Goal: Information Seeking & Learning: Learn about a topic

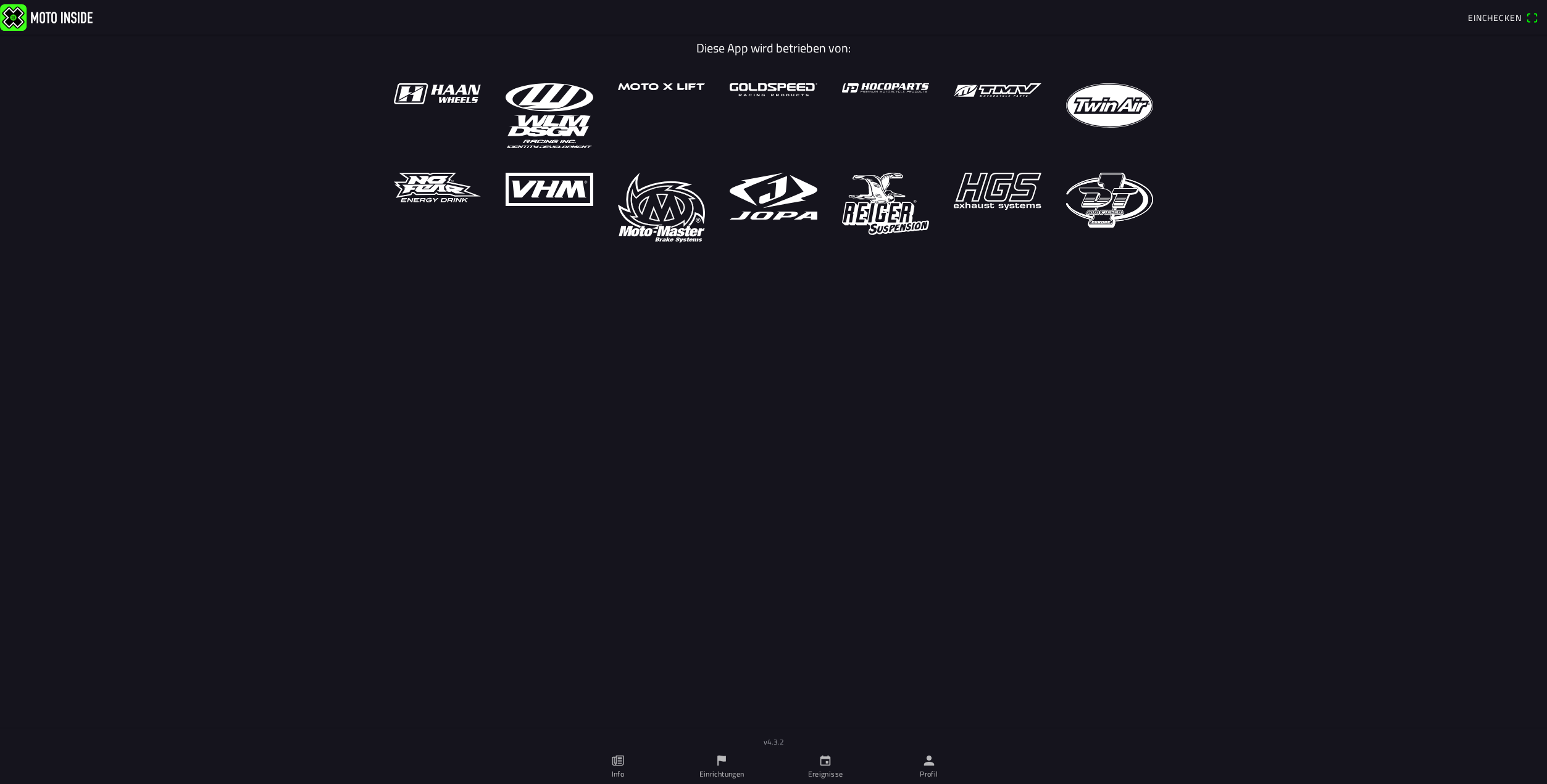
click at [824, 777] on ion-label "Ereignisse" at bounding box center [826, 774] width 35 height 11
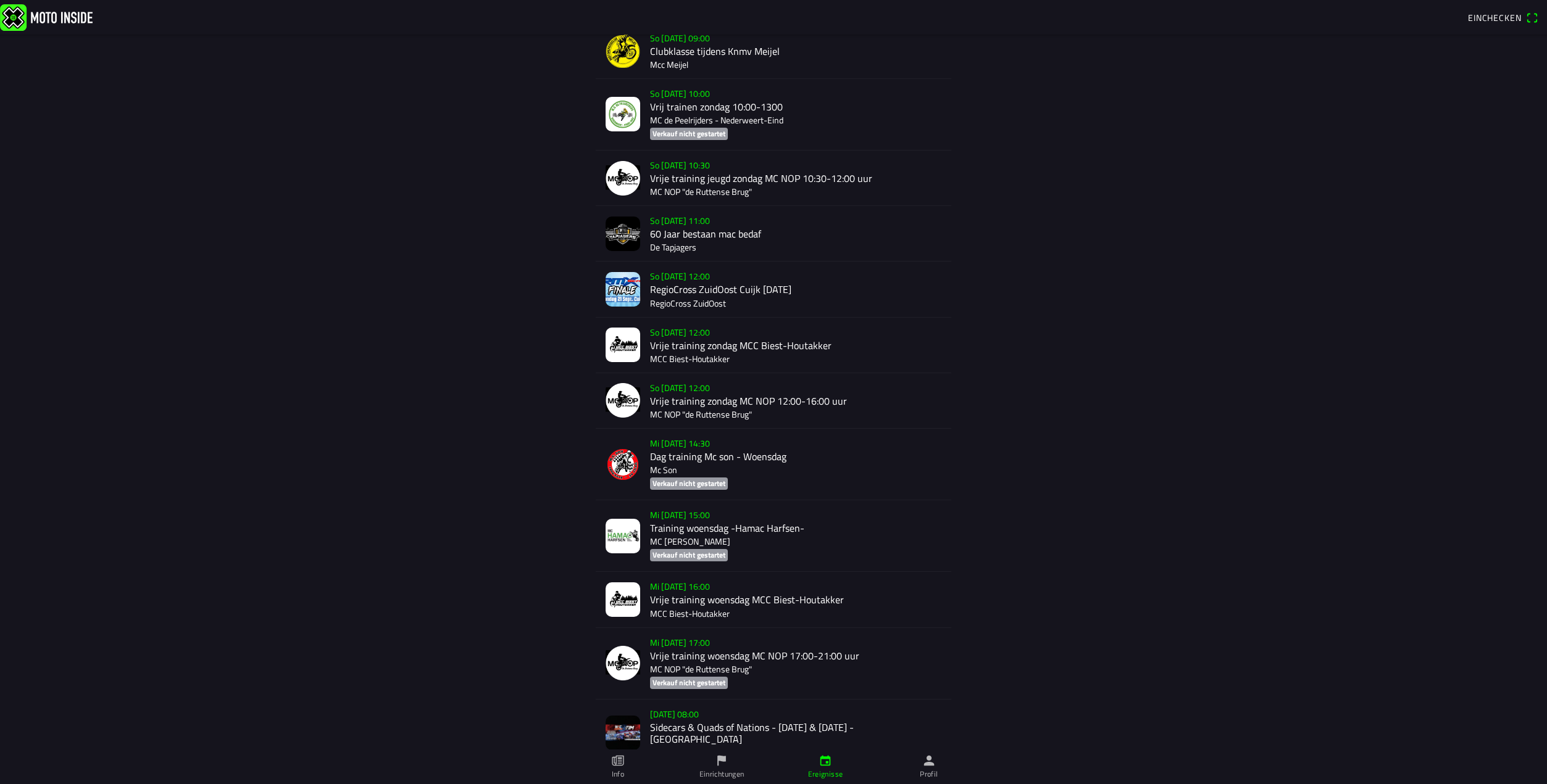
scroll to position [1246, 0]
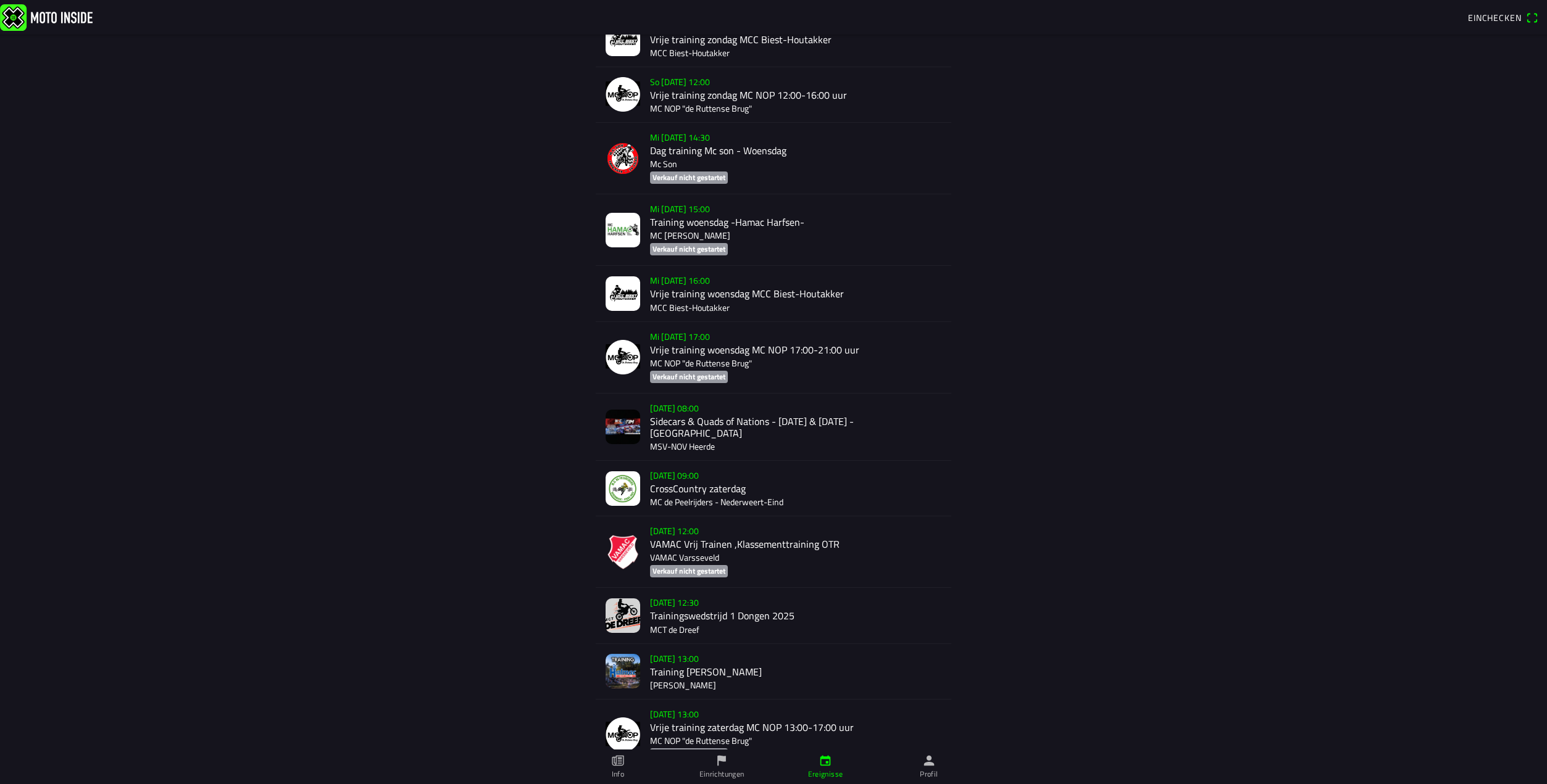
click at [667, 485] on div "[DATE] 09:00 CrossCountry zaterdag MC de Peelrijders - [GEOGRAPHIC_DATA]-Eind" at bounding box center [795, 488] width 292 height 55
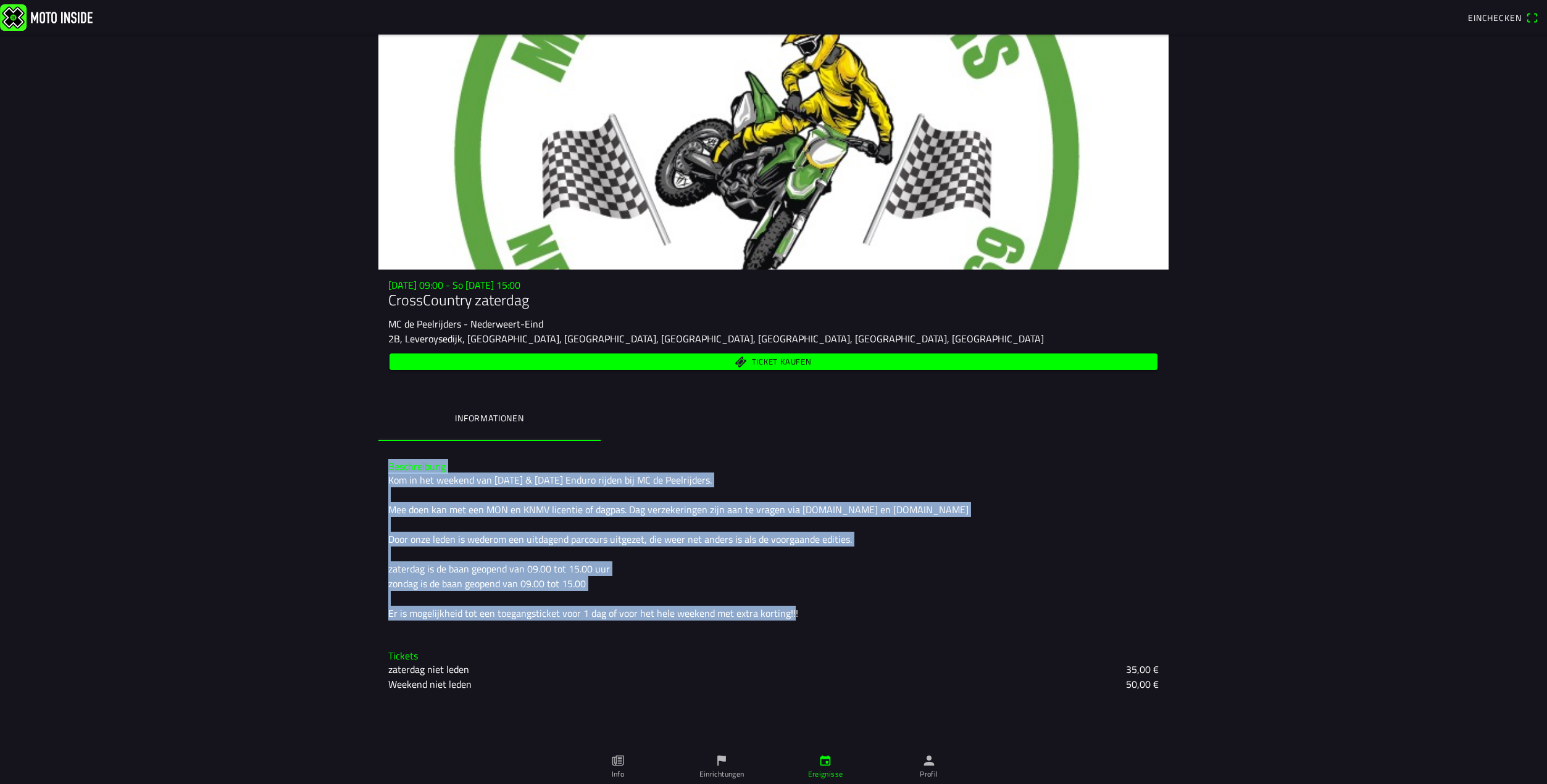
drag, startPoint x: 375, startPoint y: 462, endPoint x: 891, endPoint y: 626, distance: 541.4
click at [891, 626] on main "[DATE] 09:00 - So [DATE] 15:00 CrossCountry zaterdag MC de Peelrijders - [GEOGR…" at bounding box center [774, 409] width 1547 height 749
copy div "Beschreibung Kom in het weekend van [DATE] & [DATE] Enduro rijden bij MC de Pee…"
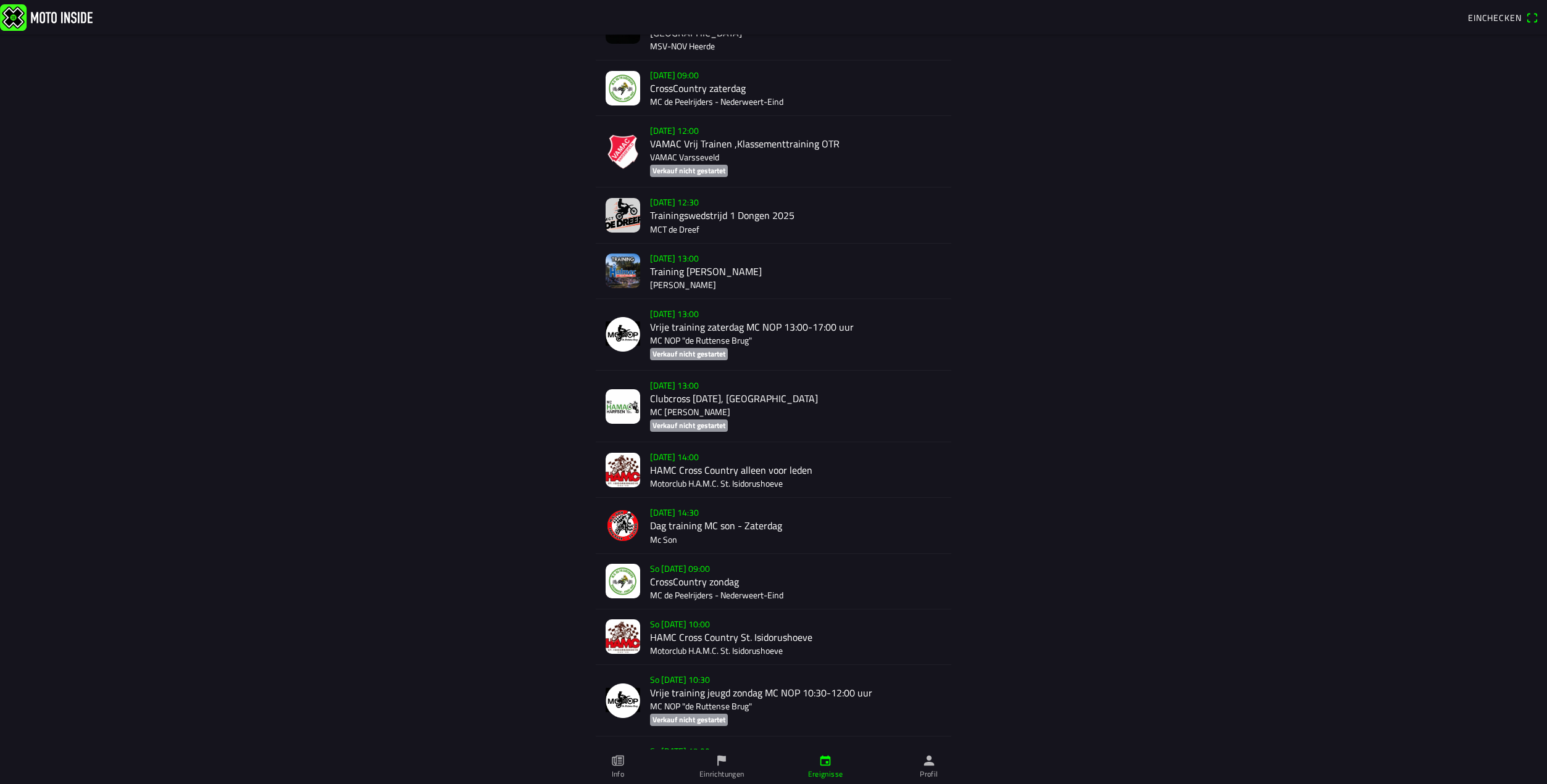
scroll to position [1666, 0]
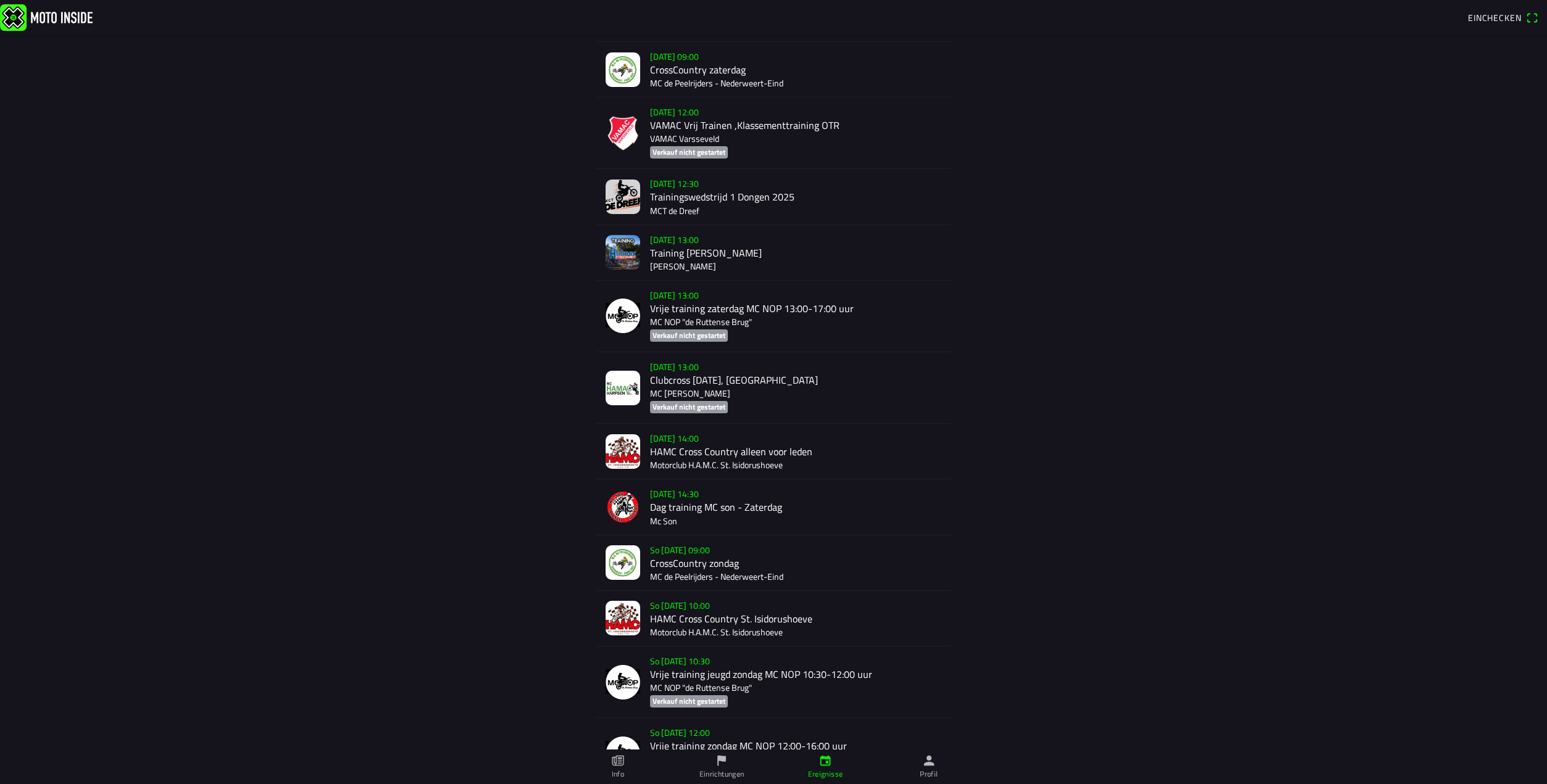
click at [682, 538] on div "So [DATE] 09:00 CrossCountry zondag MC de Peelrijders - [GEOGRAPHIC_DATA]-Eind" at bounding box center [795, 563] width 292 height 55
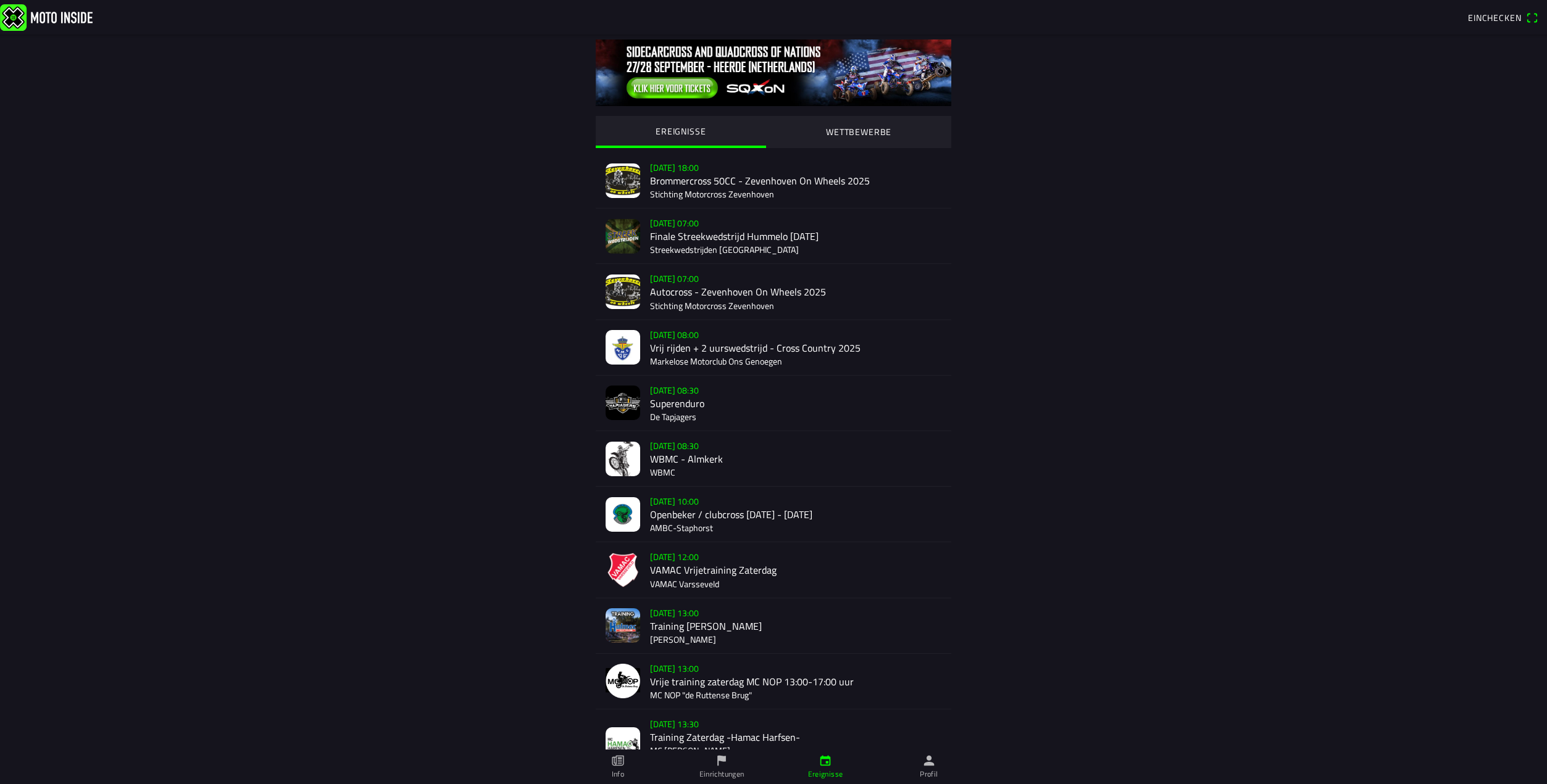
click at [168, 446] on main "EREIGNISSE WETTBEWERBE [DATE] 18:00 Brommercross 50CC - [GEOGRAPHIC_DATA] On Wh…" at bounding box center [774, 409] width 1547 height 749
click at [1401, 676] on main "EREIGNISSE WETTBEWERBE [DATE] 18:00 Brommercross 50CC - [GEOGRAPHIC_DATA] On Wh…" at bounding box center [774, 409] width 1547 height 749
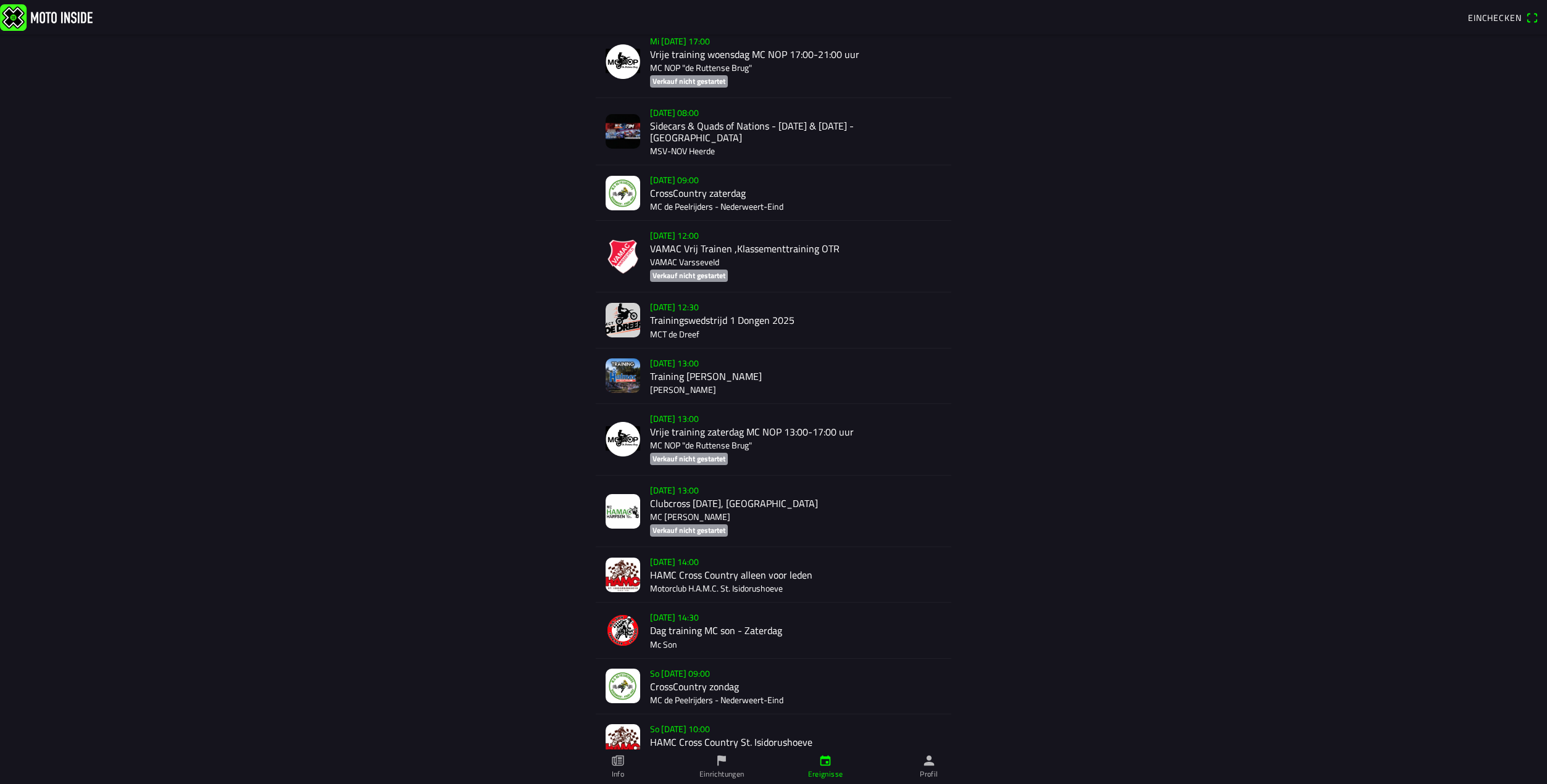
scroll to position [1480, 0]
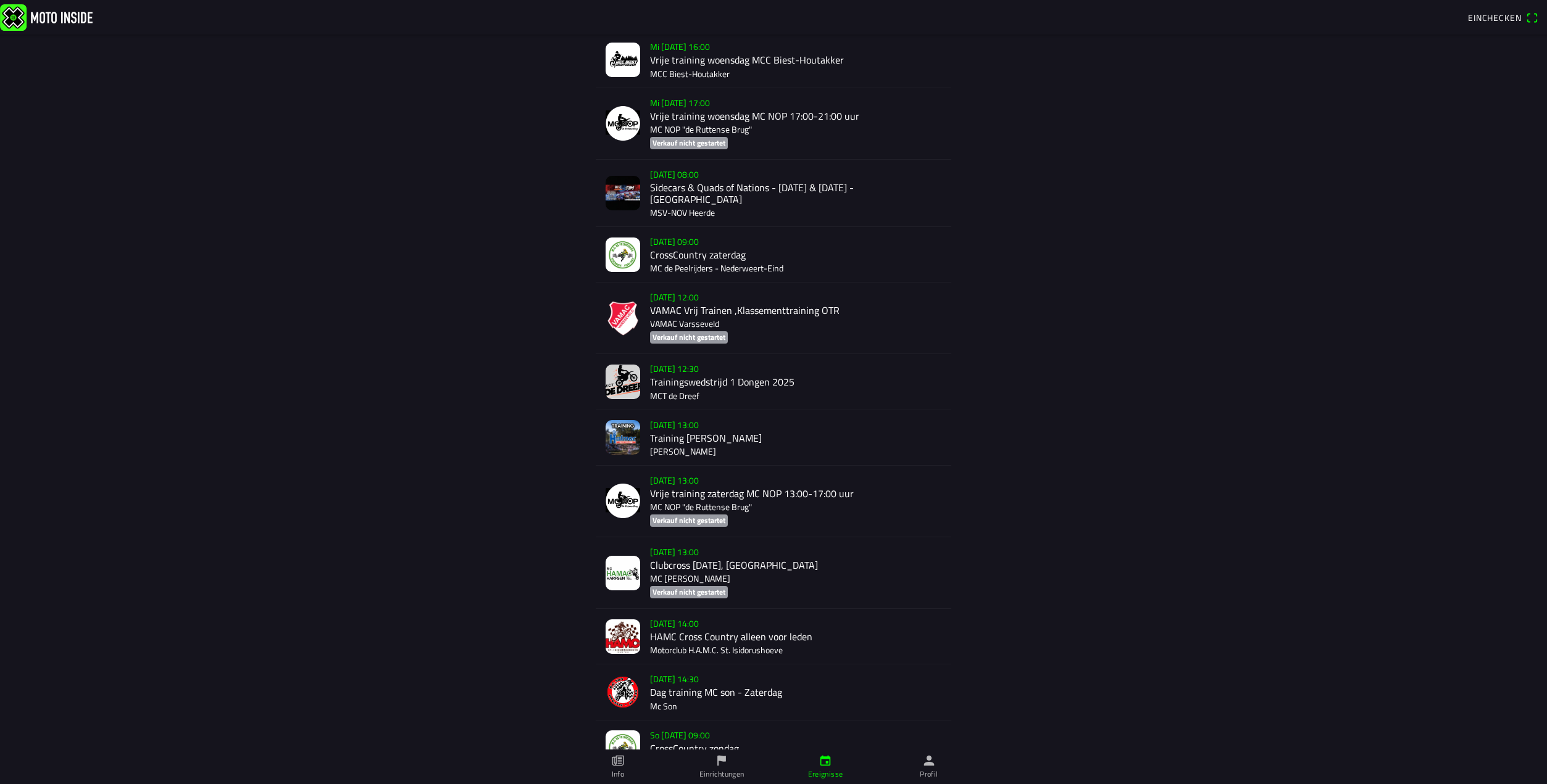
click at [708, 247] on div "[DATE] 09:00 CrossCountry zaterdag MC de Peelrijders - [GEOGRAPHIC_DATA]-Eind" at bounding box center [795, 254] width 292 height 55
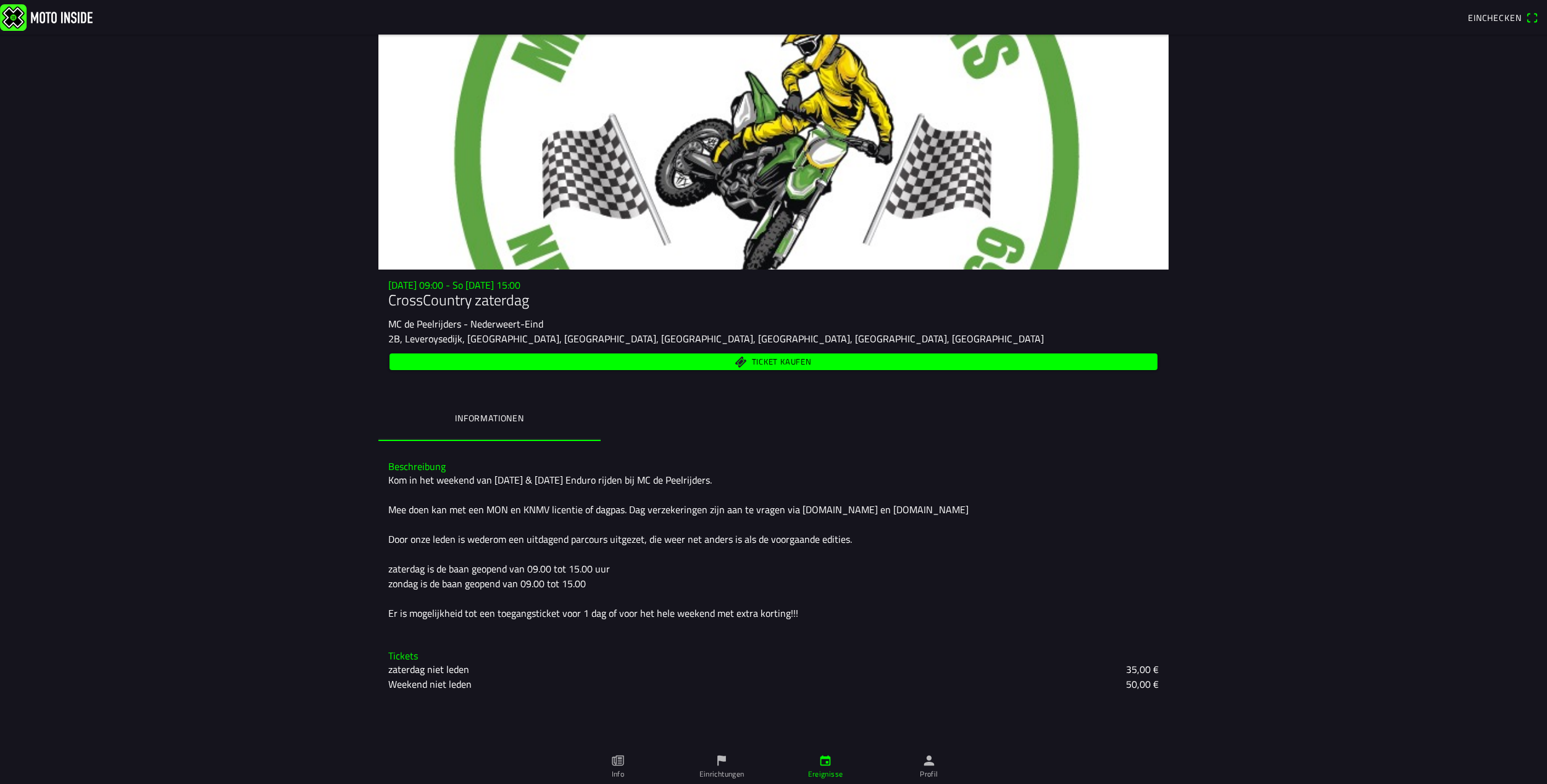
click at [1306, 540] on main "[DATE] 09:00 - So [DATE] 15:00 CrossCountry zaterdag MC de Peelrijders - [GEOGR…" at bounding box center [774, 409] width 1547 height 749
click at [1437, 210] on main "[DATE] 09:00 - So [DATE] 15:00 CrossCountry zaterdag MC de Peelrijders - [GEOGR…" at bounding box center [774, 409] width 1547 height 749
